Goal: Information Seeking & Learning: Learn about a topic

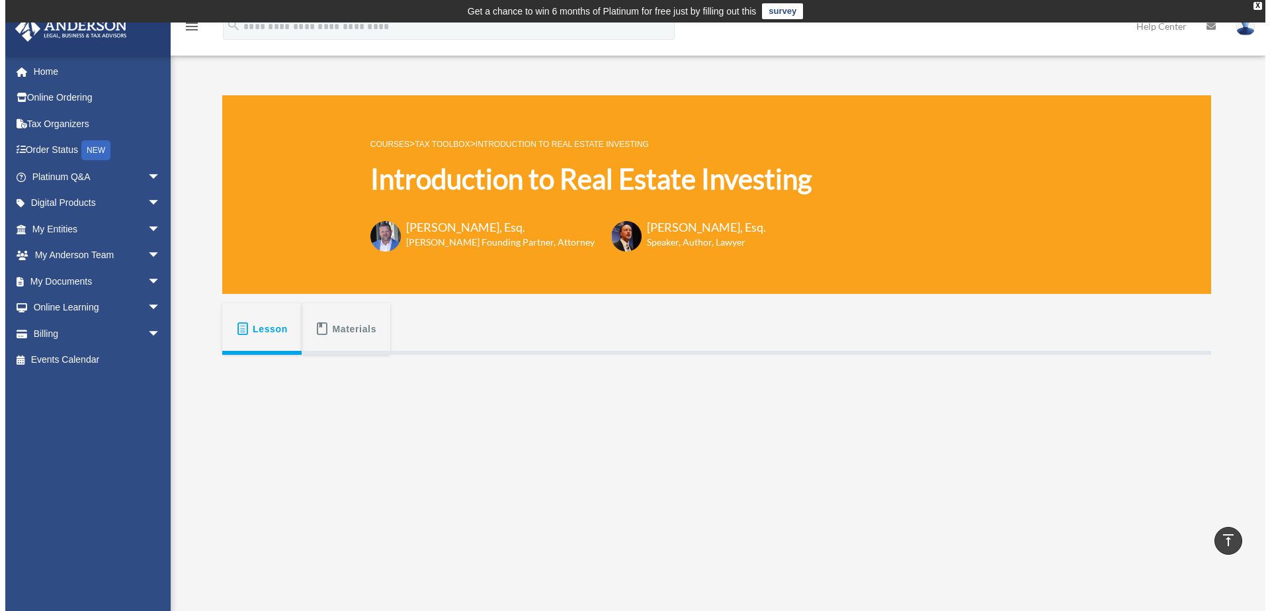
scroll to position [270, 0]
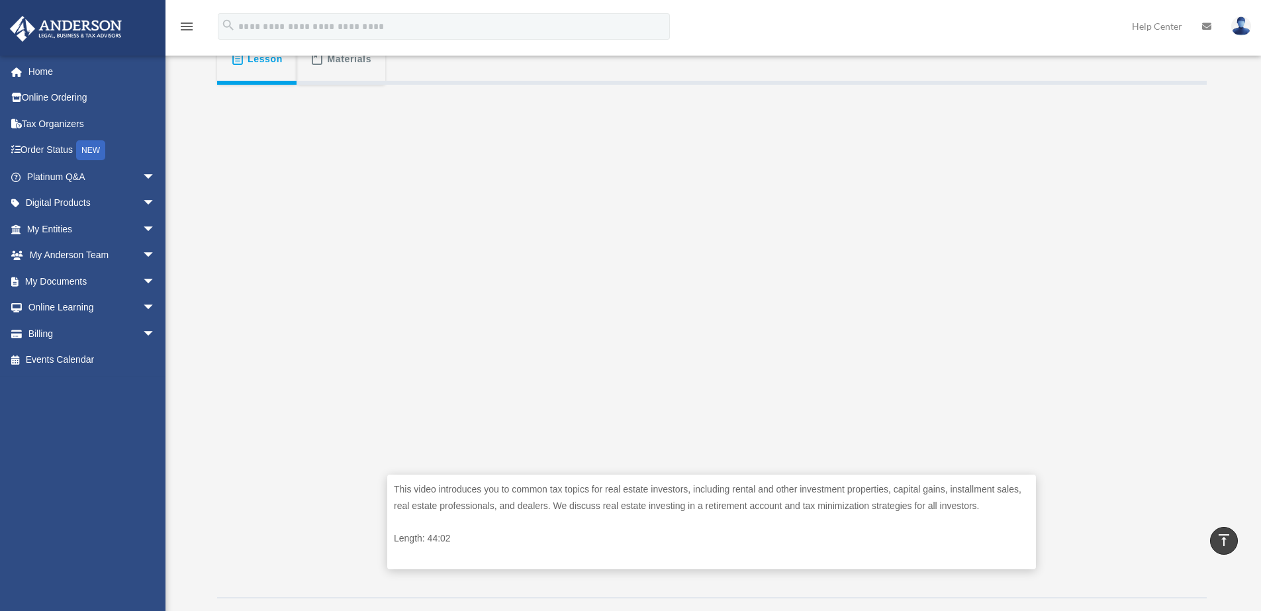
click at [1079, 392] on div "This video introduces you to common tax topics for real estate investors, inclu…" at bounding box center [711, 336] width 989 height 503
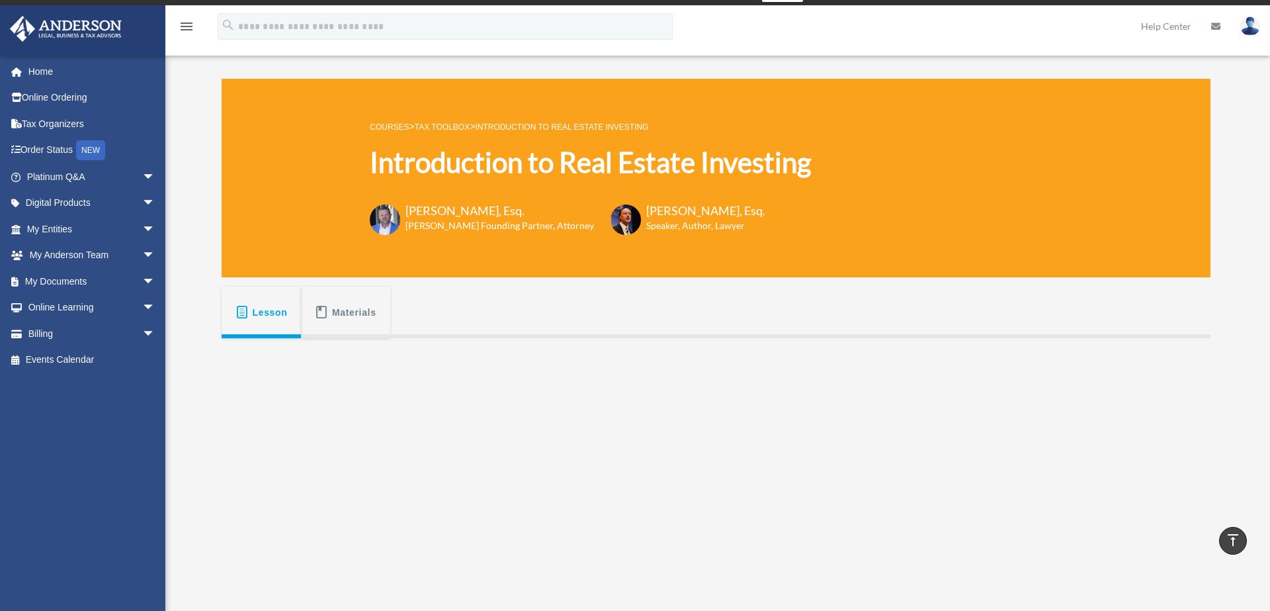
scroll to position [0, 0]
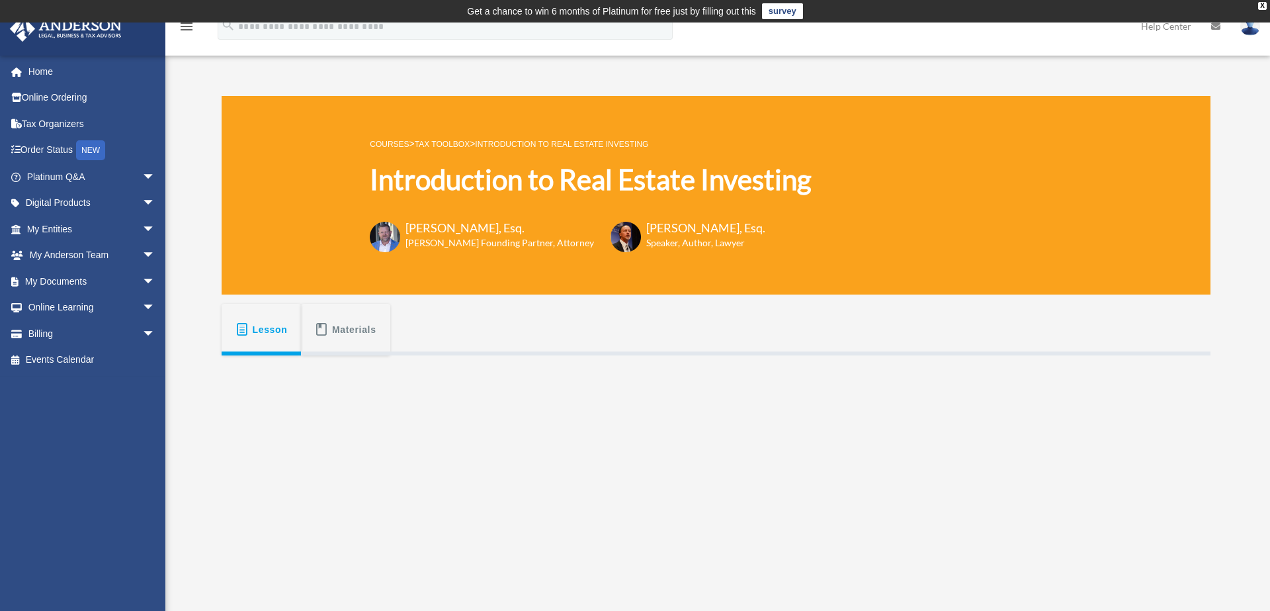
click at [186, 28] on icon "menu" at bounding box center [187, 27] width 16 height 16
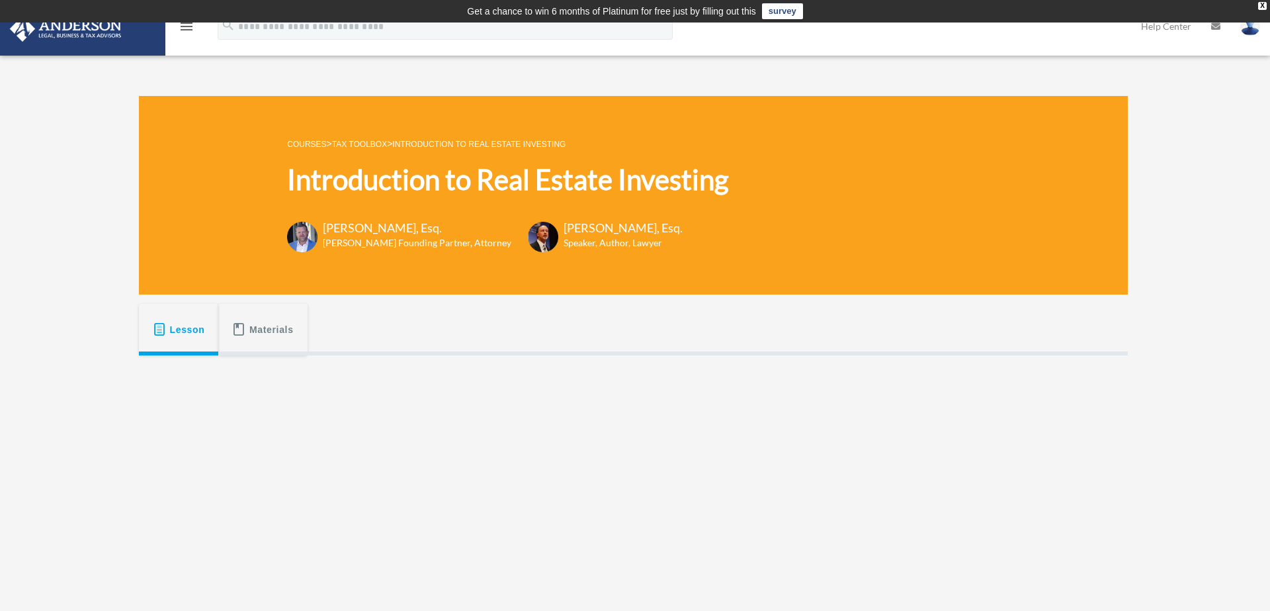
click at [186, 28] on icon "menu" at bounding box center [187, 27] width 16 height 16
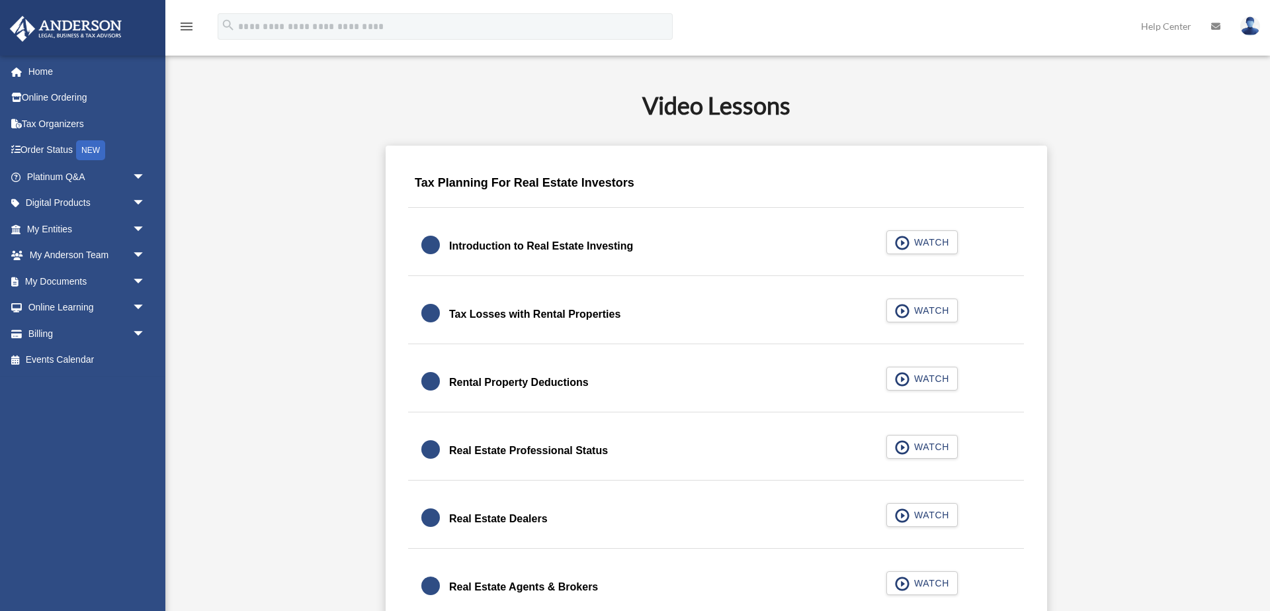
scroll to position [783, 0]
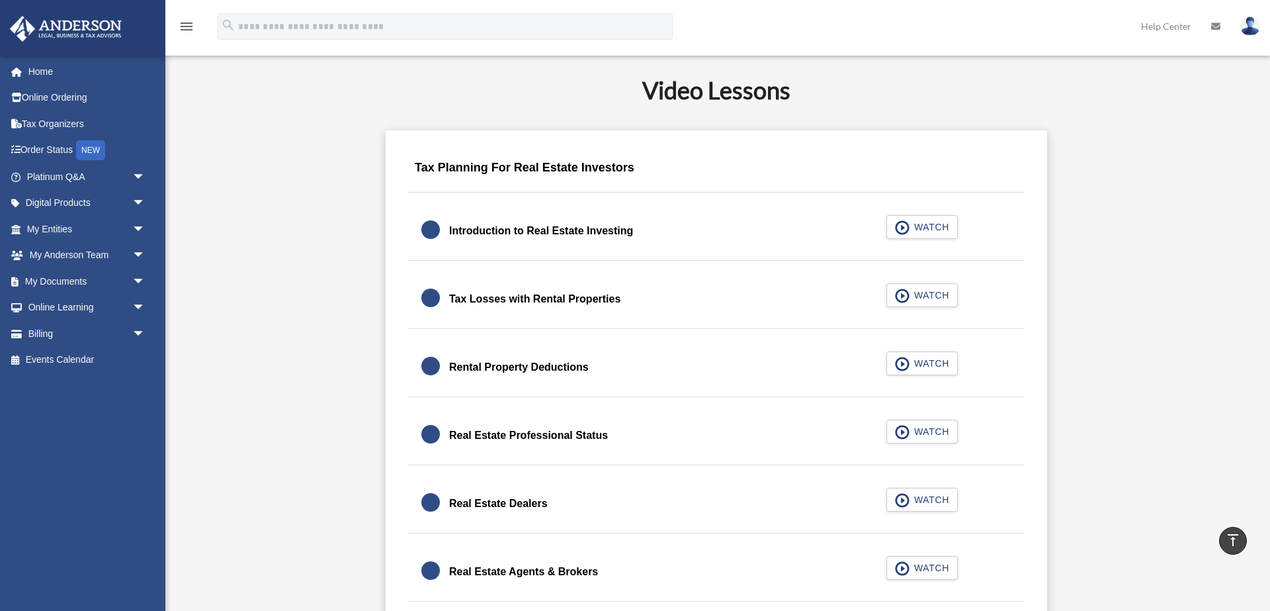
click at [431, 230] on div at bounding box center [431, 229] width 19 height 19
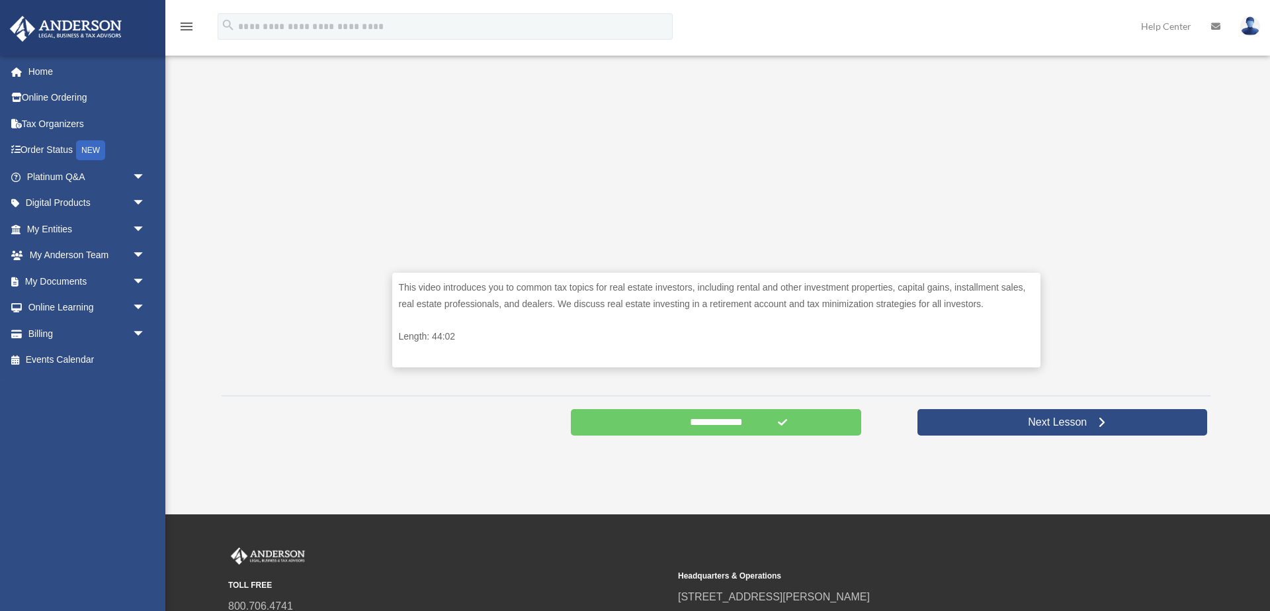
scroll to position [474, 0]
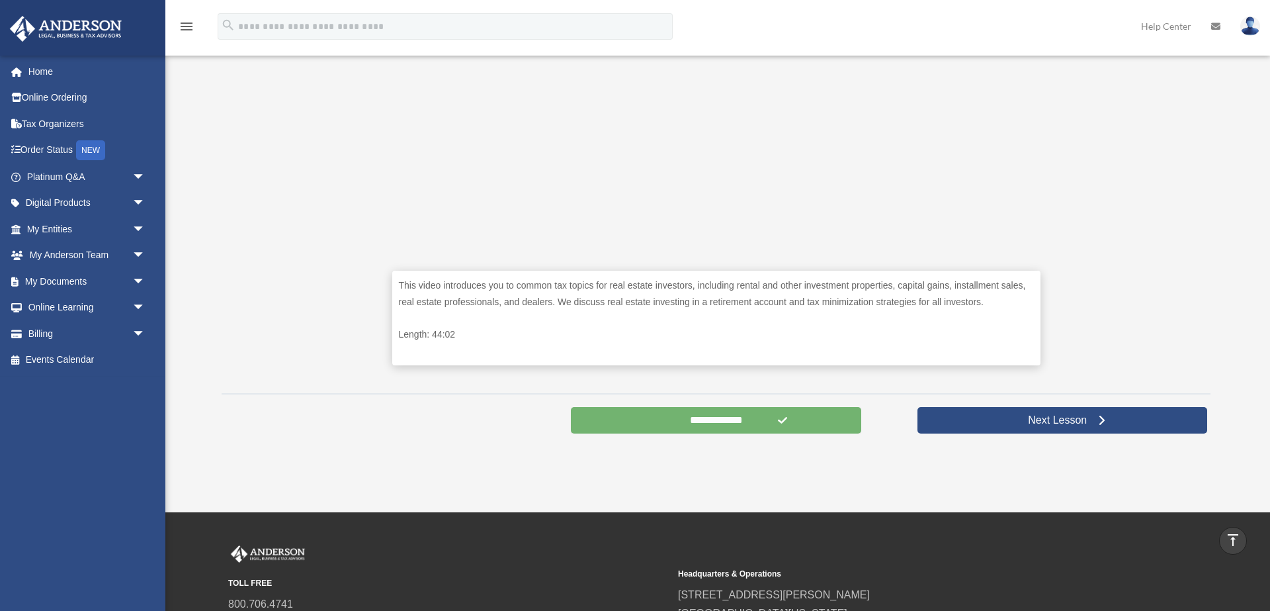
click at [697, 412] on input "**********" at bounding box center [716, 420] width 290 height 26
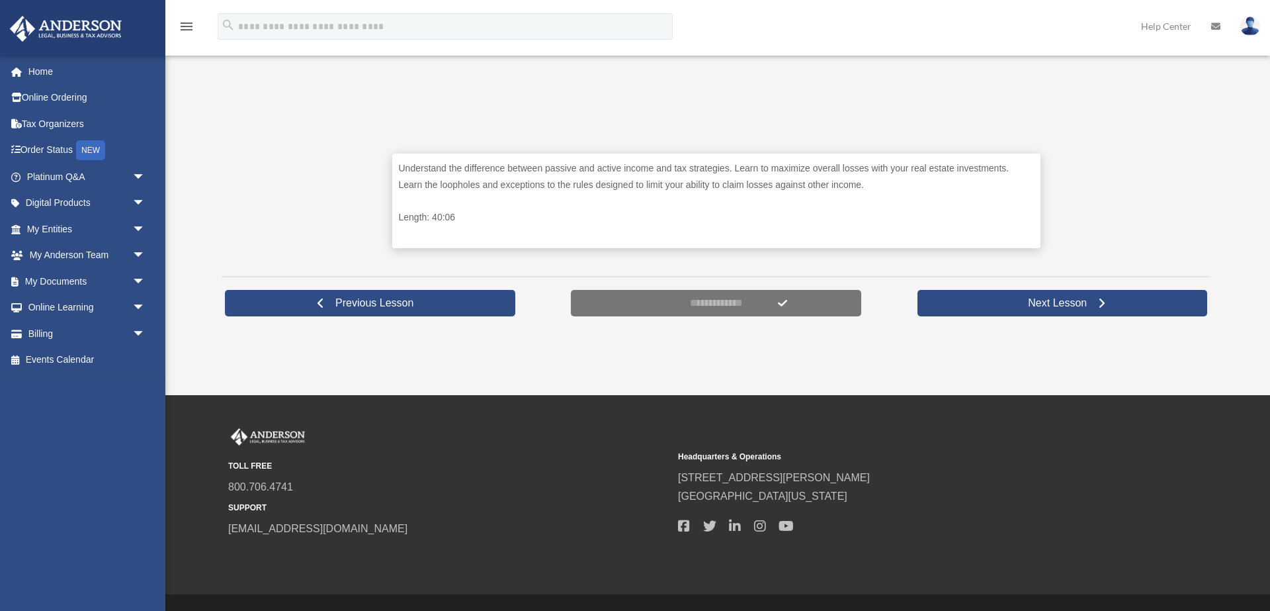
scroll to position [624, 0]
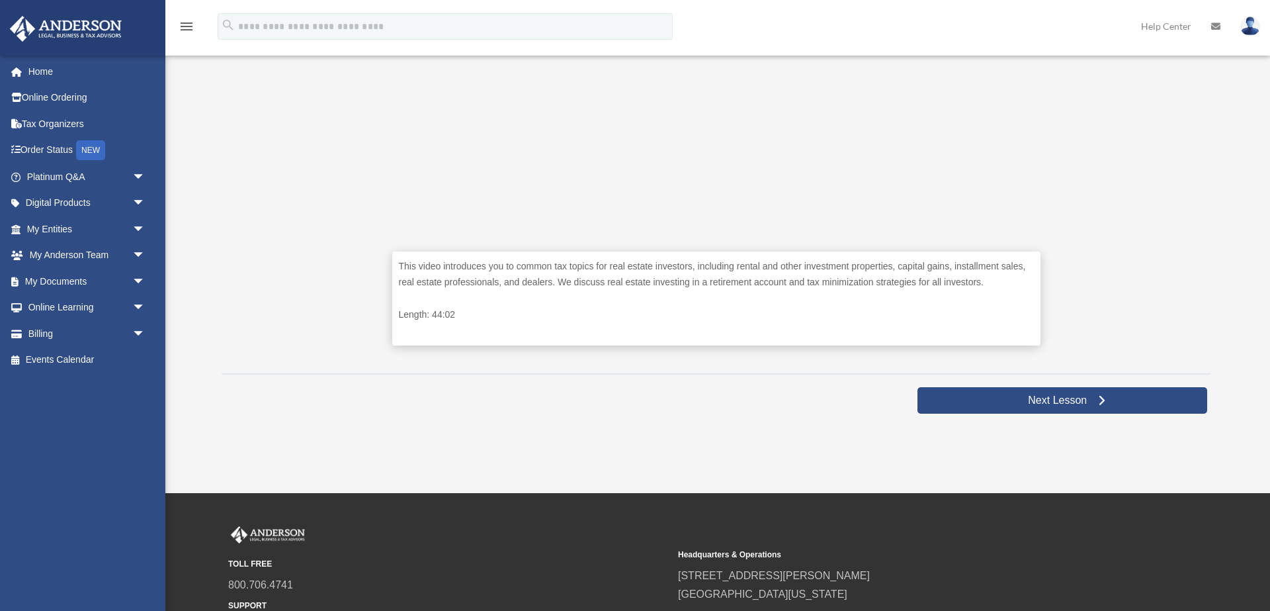
scroll to position [480, 0]
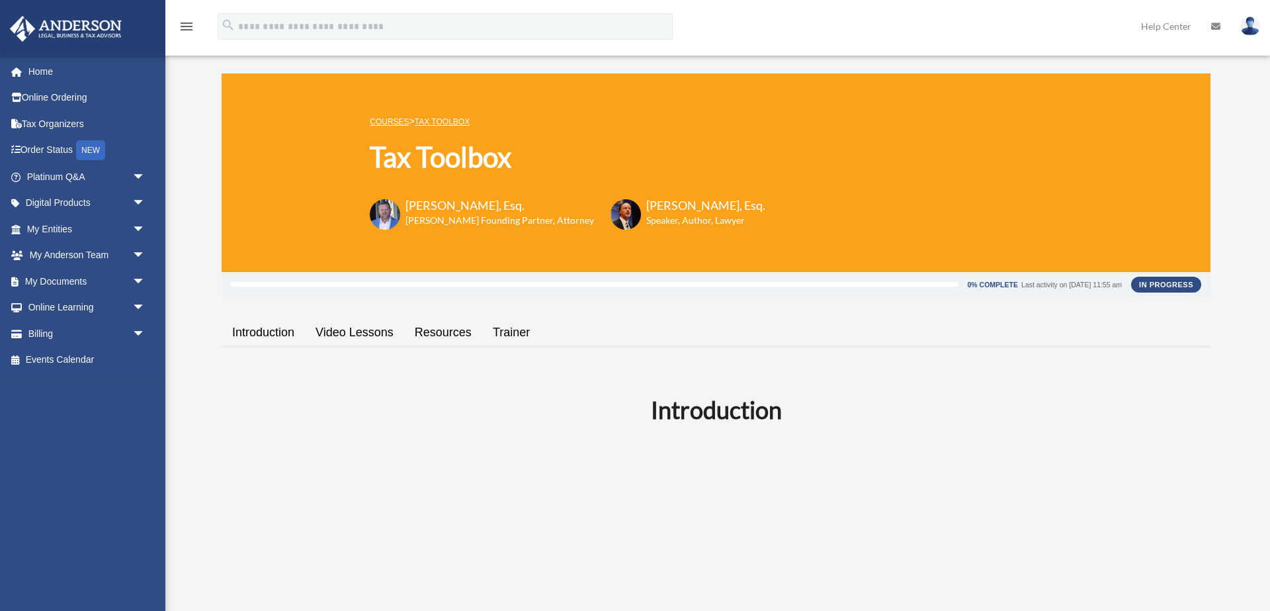
scroll to position [783, 0]
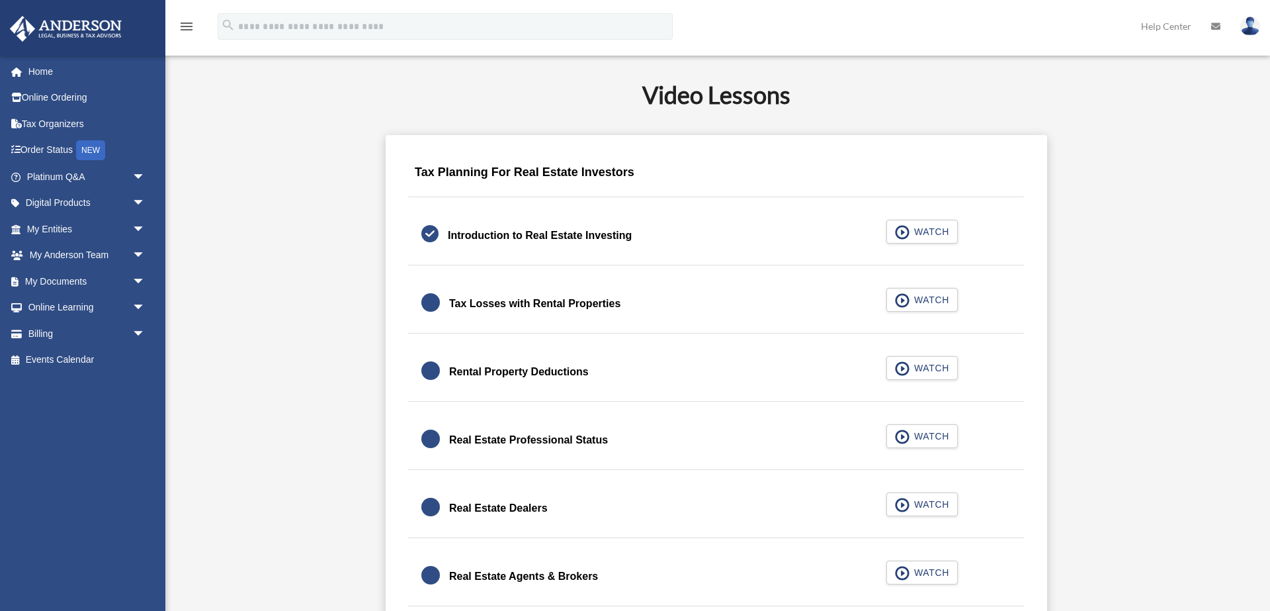
click at [488, 304] on div "Tax Losses with Rental Properties" at bounding box center [534, 303] width 171 height 19
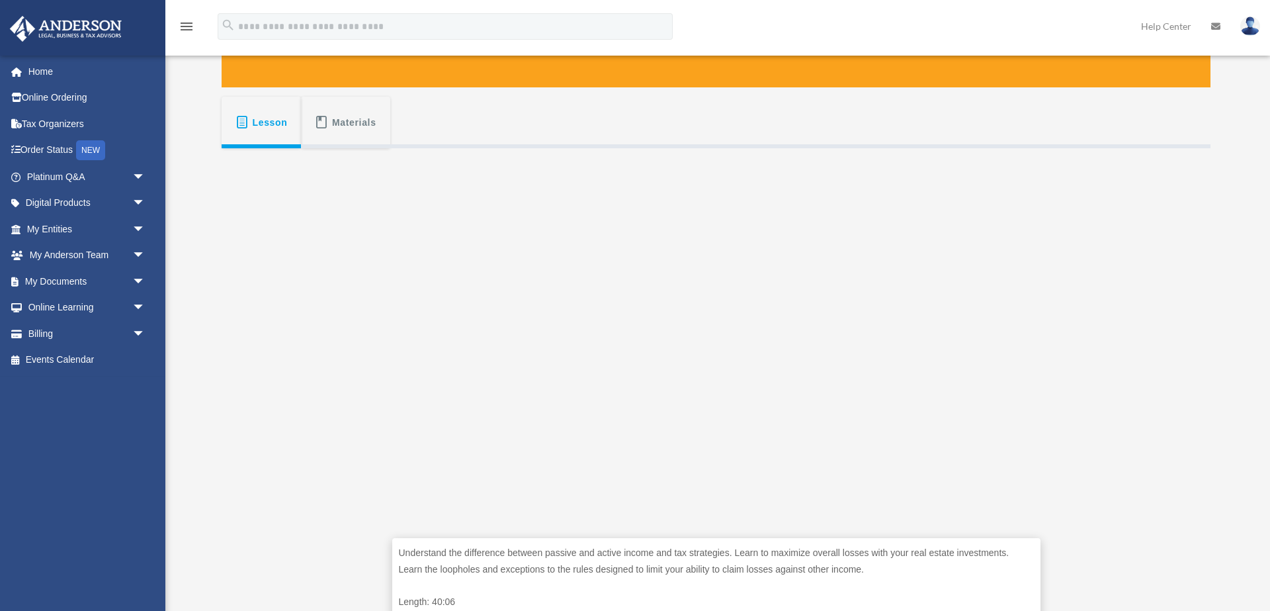
scroll to position [227, 0]
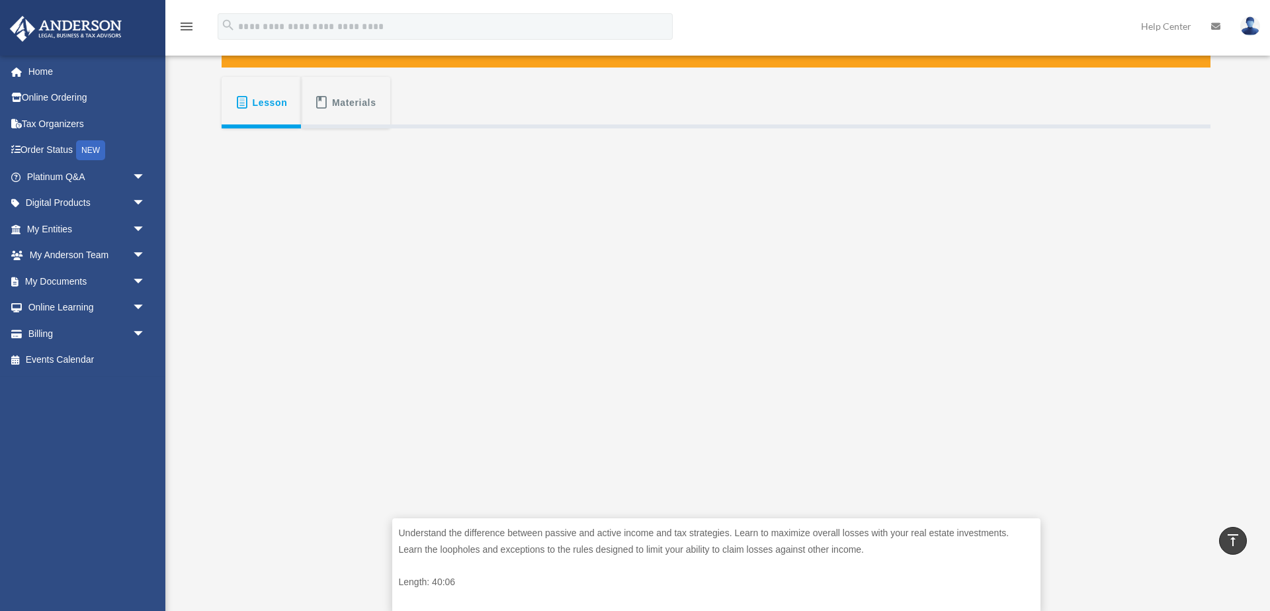
click at [1076, 326] on div "Understand the difference between passive and active income and tax strategies.…" at bounding box center [716, 379] width 989 height 503
